Goal: Task Accomplishment & Management: Use online tool/utility

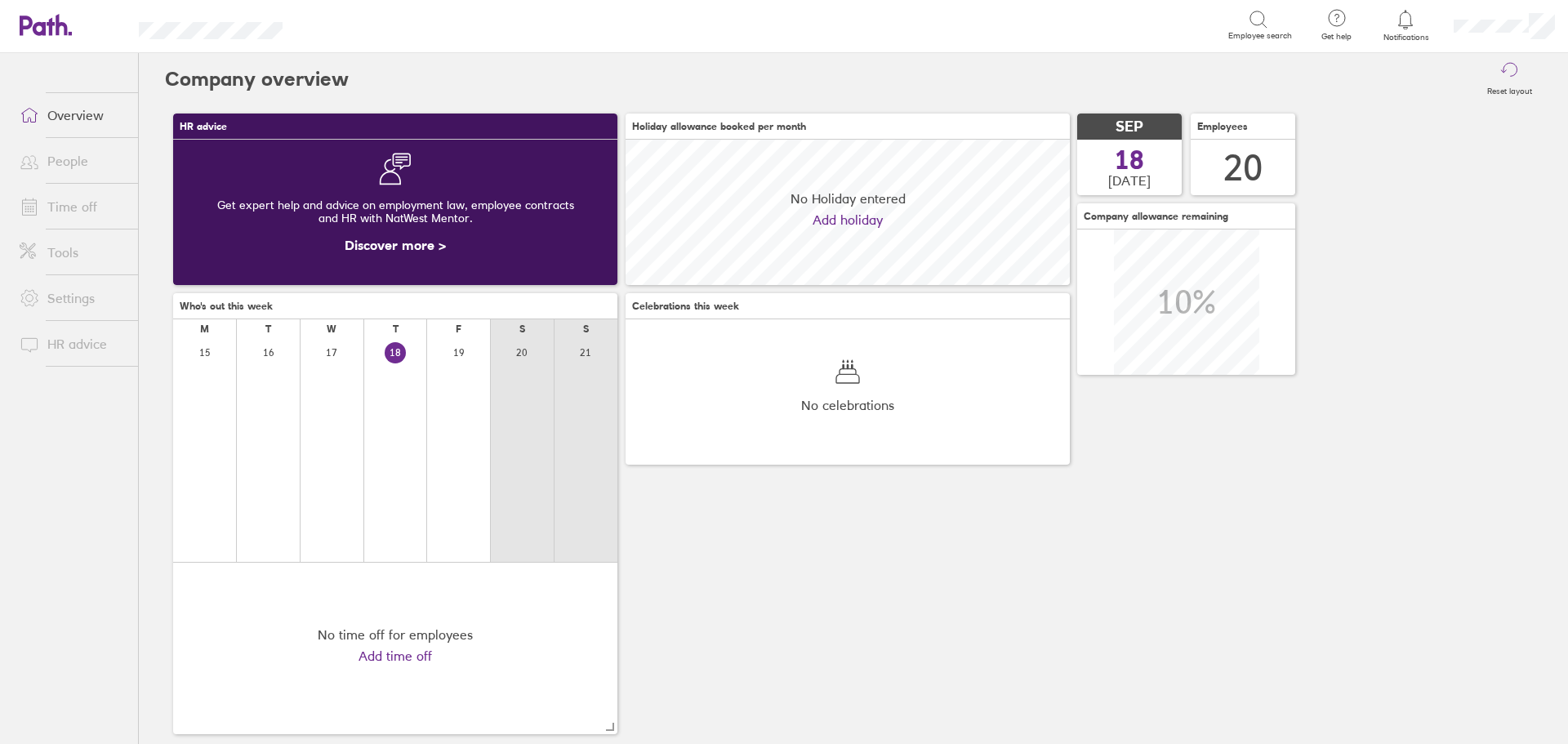
scroll to position [145, 444]
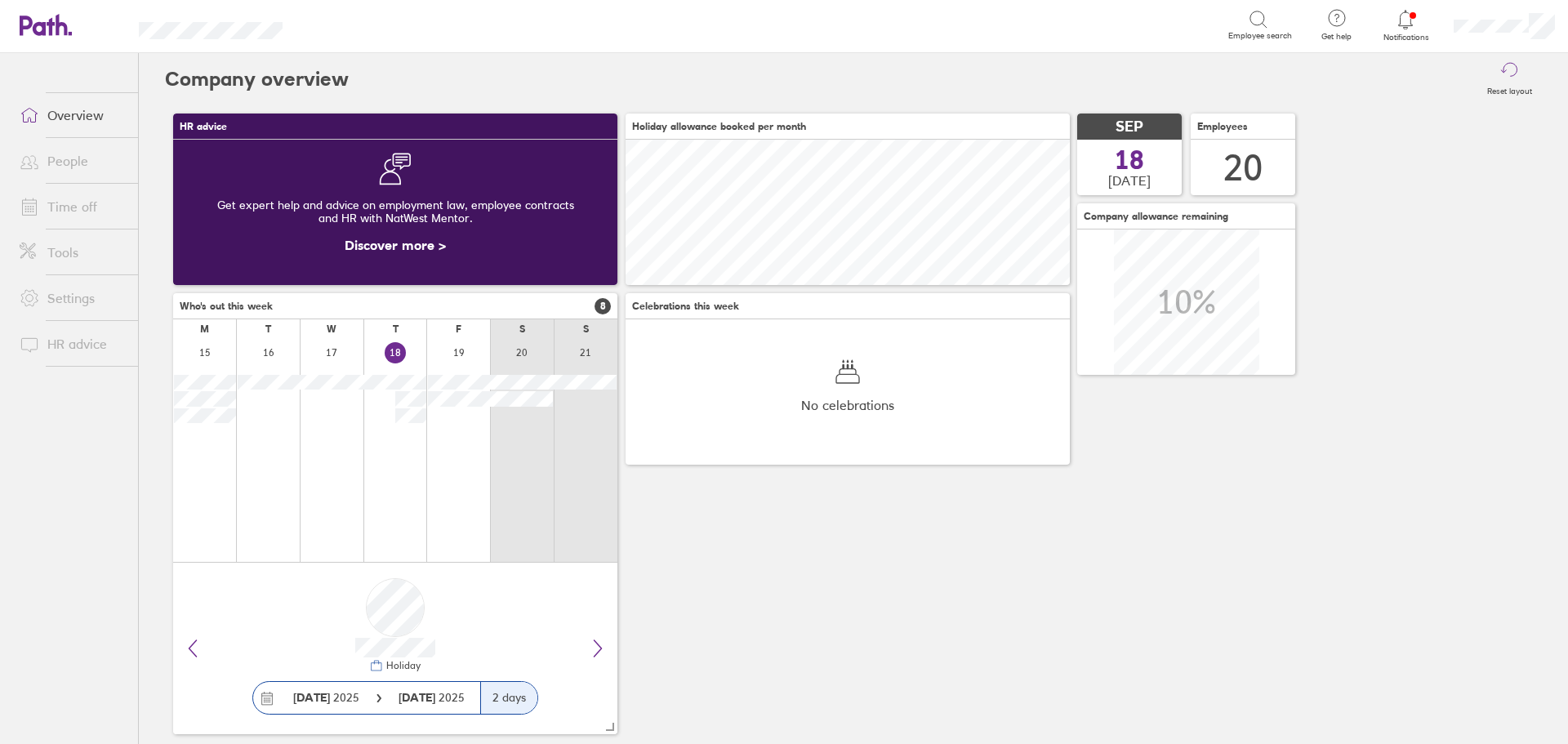
click at [1405, 20] on icon at bounding box center [1406, 20] width 20 height 20
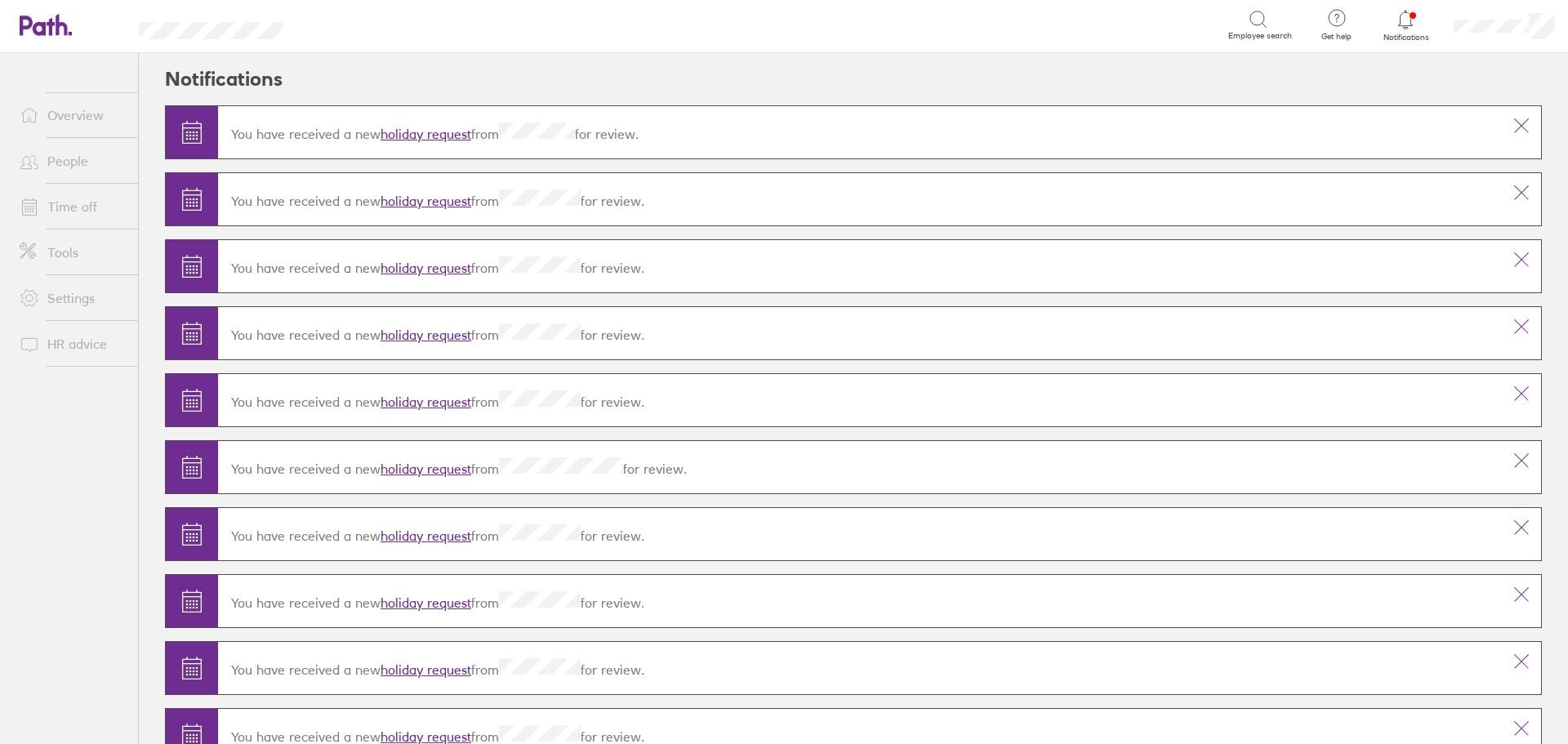
click at [458, 131] on link "holiday request" at bounding box center [426, 134] width 91 height 16
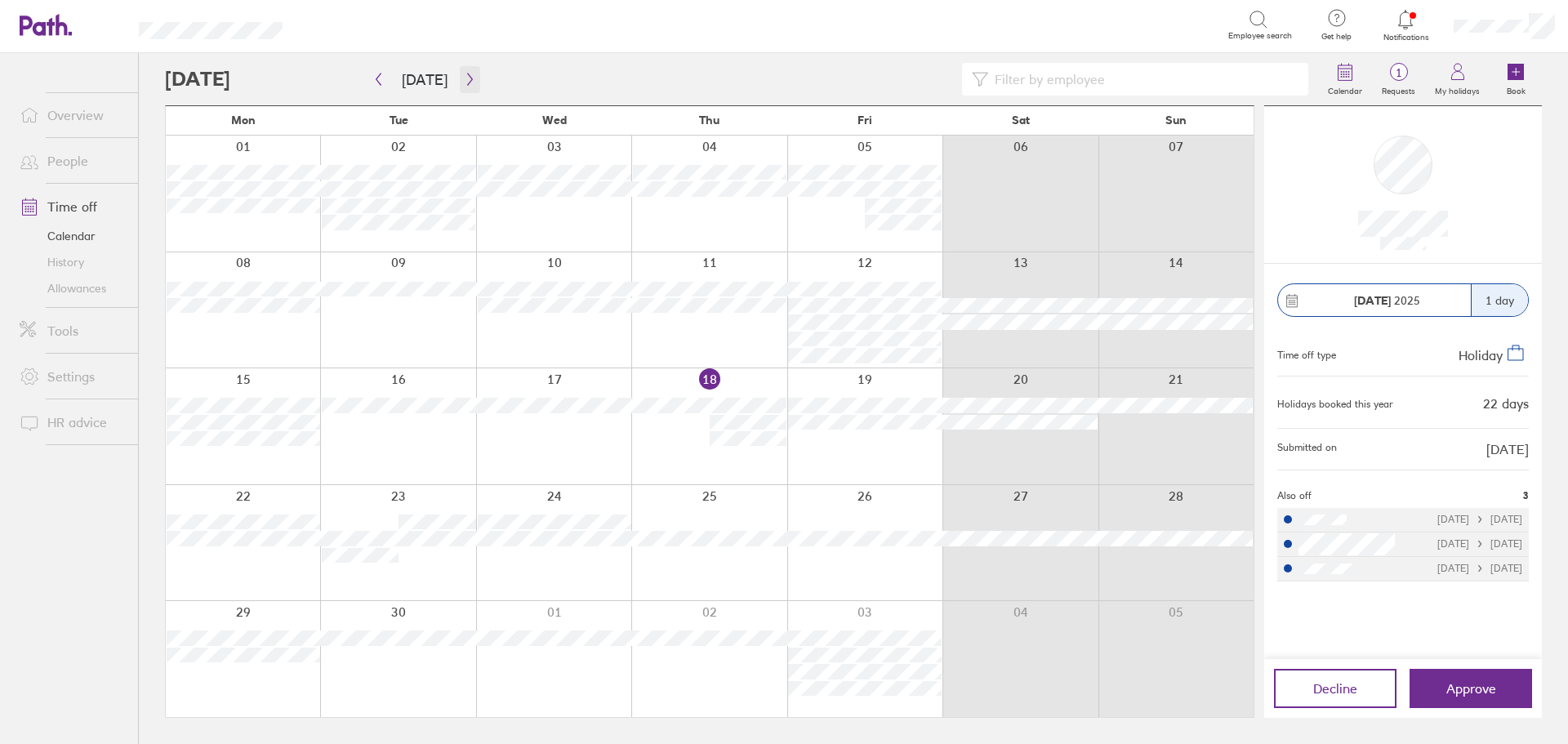
click at [465, 77] on icon "button" at bounding box center [469, 79] width 12 height 13
